Goal: Information Seeking & Learning: Find specific fact

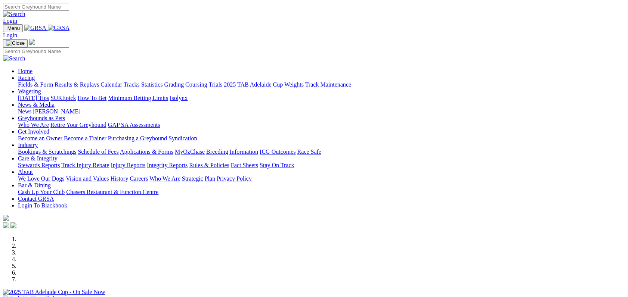
click at [35, 75] on link "Racing" at bounding box center [26, 78] width 17 height 6
click at [53, 81] on link "Fields & Form" at bounding box center [35, 84] width 35 height 6
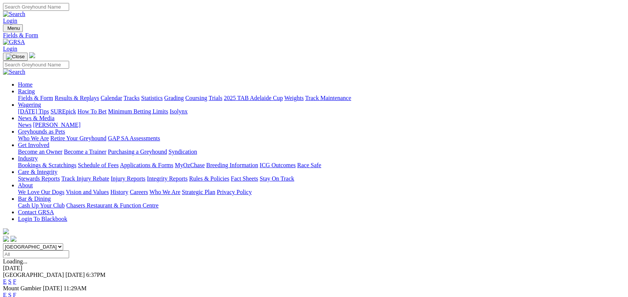
click at [16, 279] on link "F" at bounding box center [14, 282] width 3 height 6
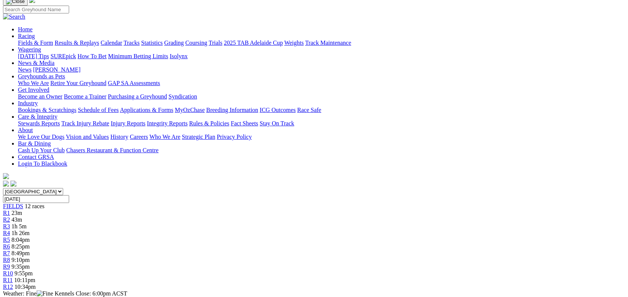
scroll to position [94, 0]
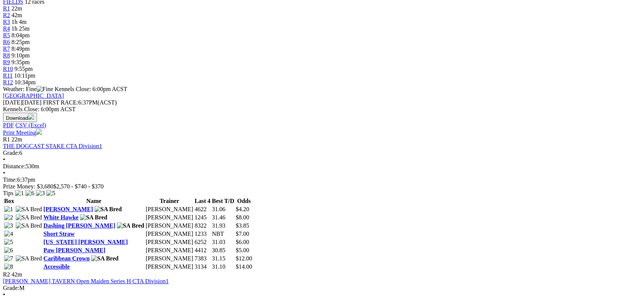
scroll to position [277, 0]
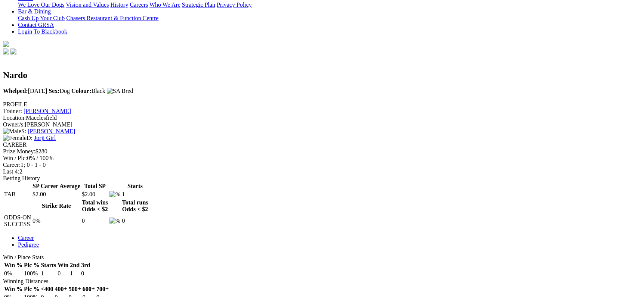
scroll to position [188, 0]
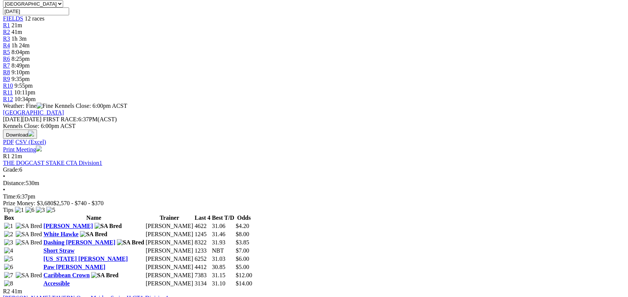
scroll to position [271, 0]
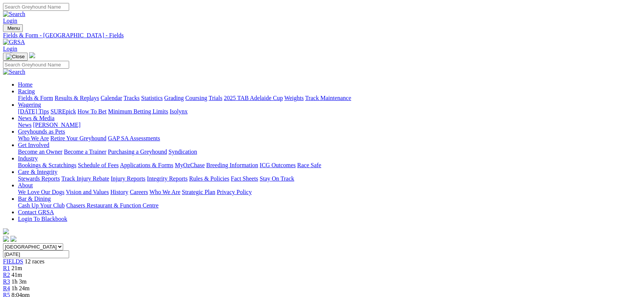
click at [51, 95] on link "Fields & Form" at bounding box center [35, 98] width 35 height 6
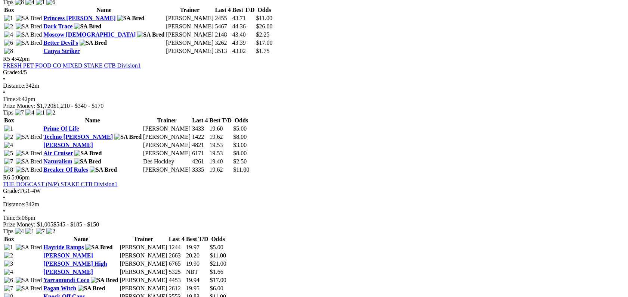
scroll to position [808, 0]
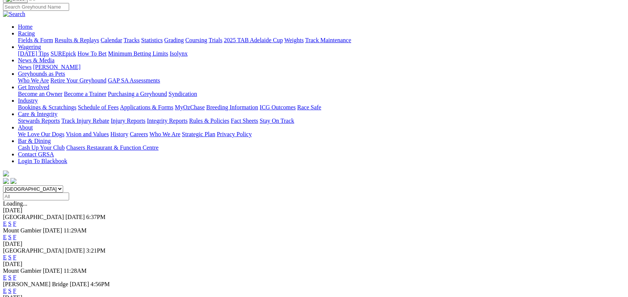
scroll to position [69, 0]
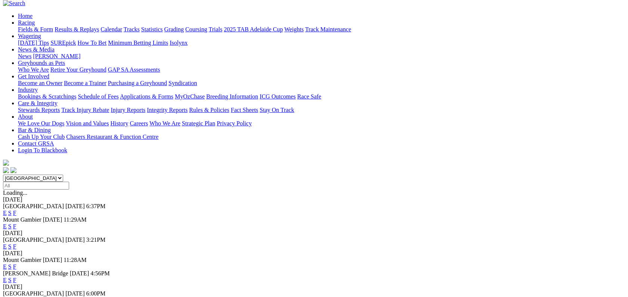
click at [16, 277] on link "F" at bounding box center [14, 280] width 3 height 6
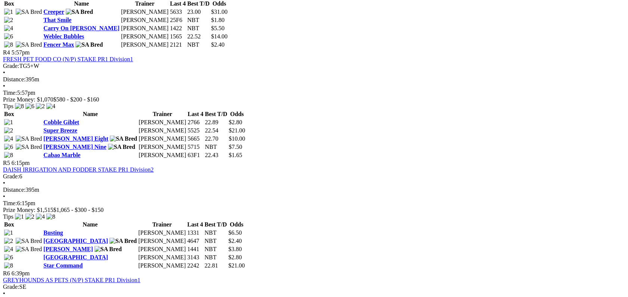
scroll to position [676, 0]
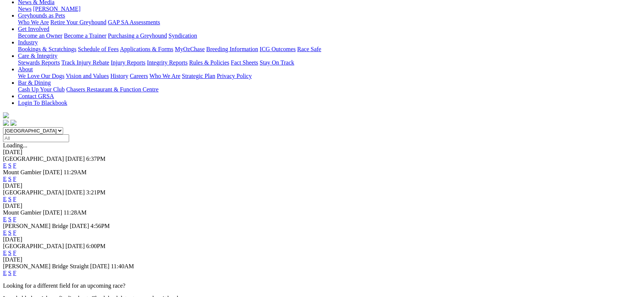
scroll to position [133, 0]
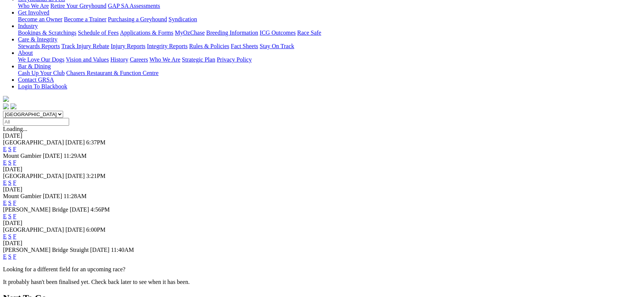
click at [16, 254] on link "F" at bounding box center [14, 257] width 3 height 6
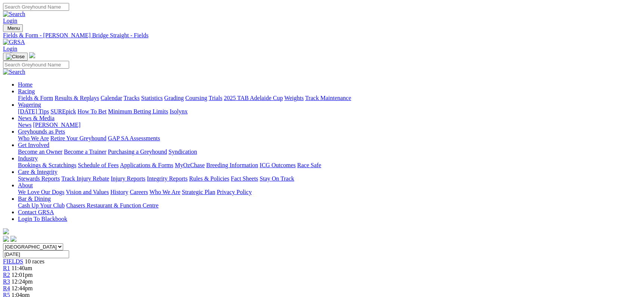
click at [207, 95] on link "Coursing" at bounding box center [196, 98] width 22 height 6
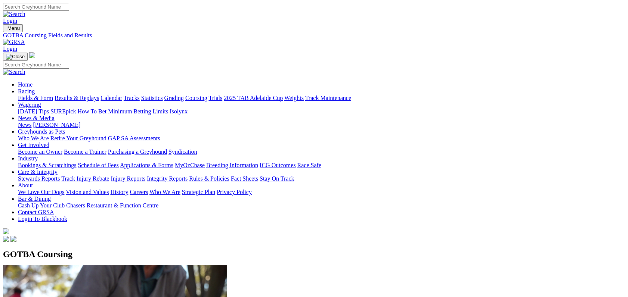
click at [296, 162] on link "ICG Outcomes" at bounding box center [278, 165] width 36 height 6
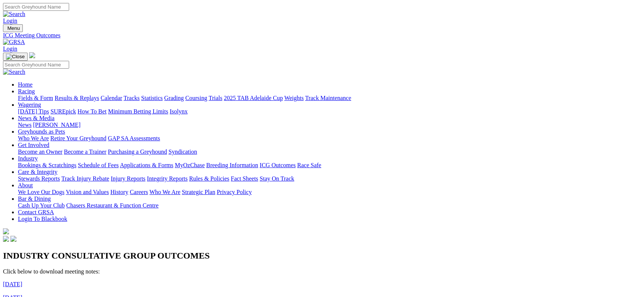
click at [188, 176] on link "Integrity Reports" at bounding box center [167, 179] width 41 height 6
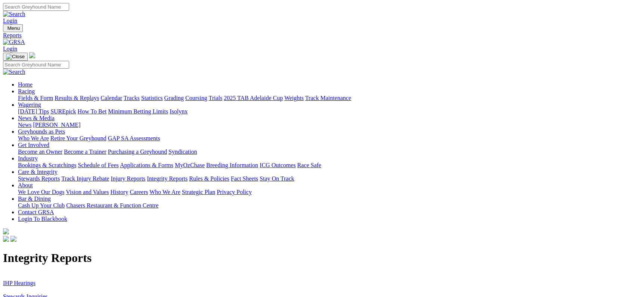
click at [35, 280] on link "IHP Hearings" at bounding box center [19, 283] width 33 height 6
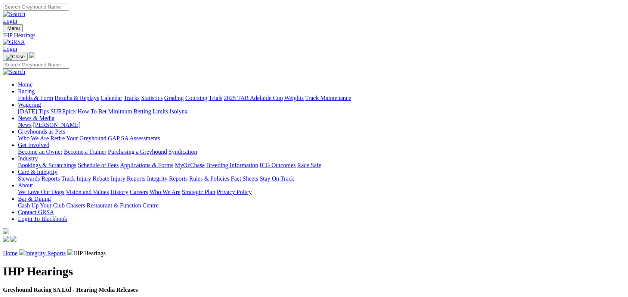
click at [188, 176] on link "Integrity Reports" at bounding box center [167, 179] width 41 height 6
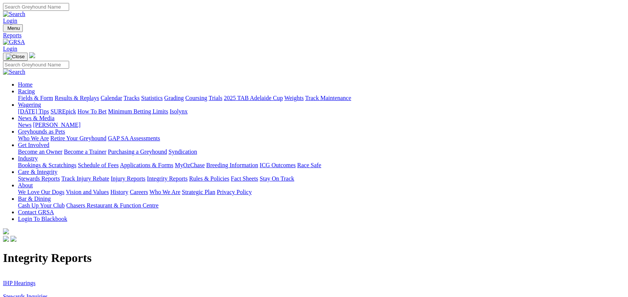
click at [48, 294] on link "Stewards Inquiries" at bounding box center [25, 297] width 45 height 6
